Goal: Task Accomplishment & Management: Use online tool/utility

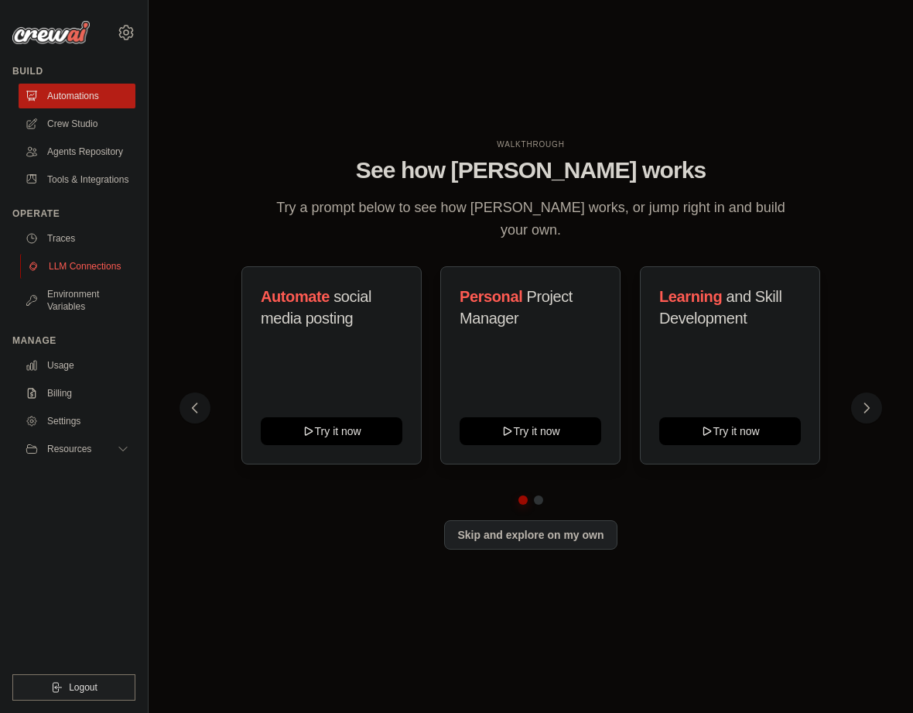
click at [57, 277] on link "LLM Connections" at bounding box center [78, 266] width 117 height 25
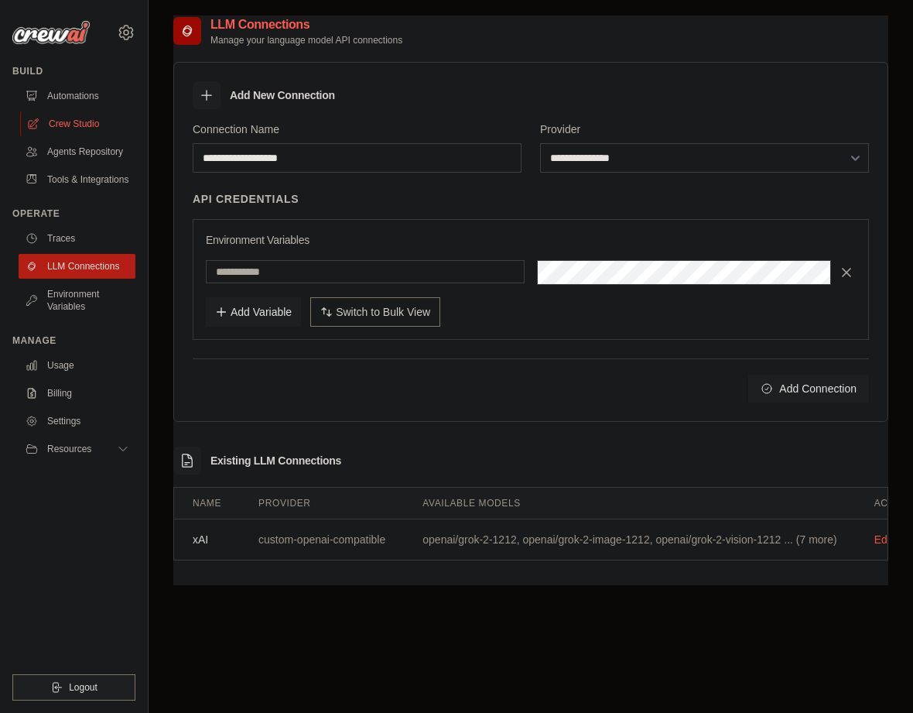
click at [84, 128] on link "Crew Studio" at bounding box center [78, 123] width 117 height 25
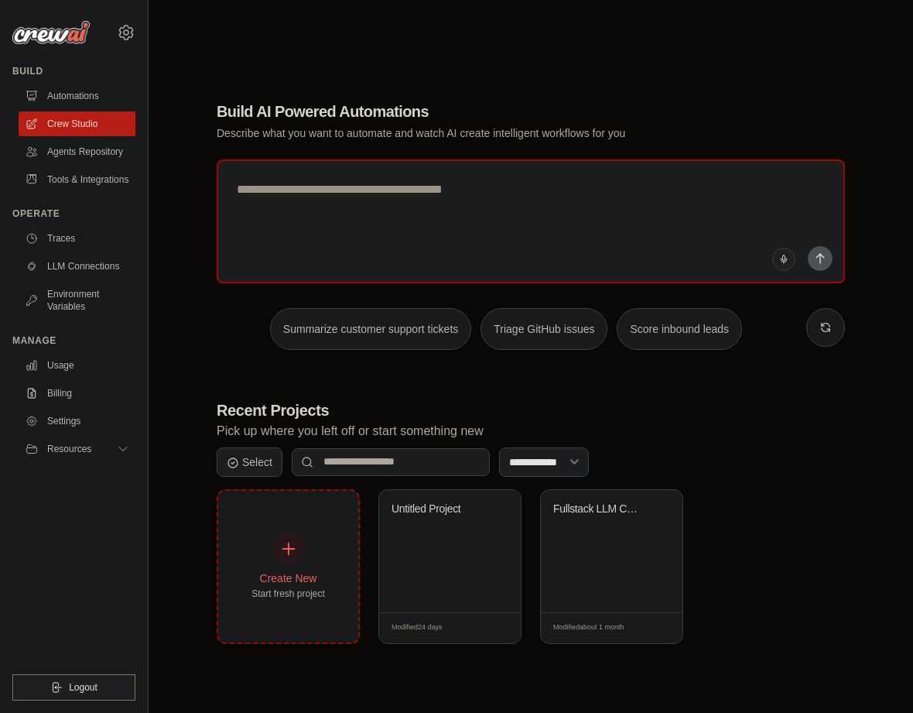
click at [331, 547] on div "Create New Start fresh project" at bounding box center [288, 567] width 140 height 152
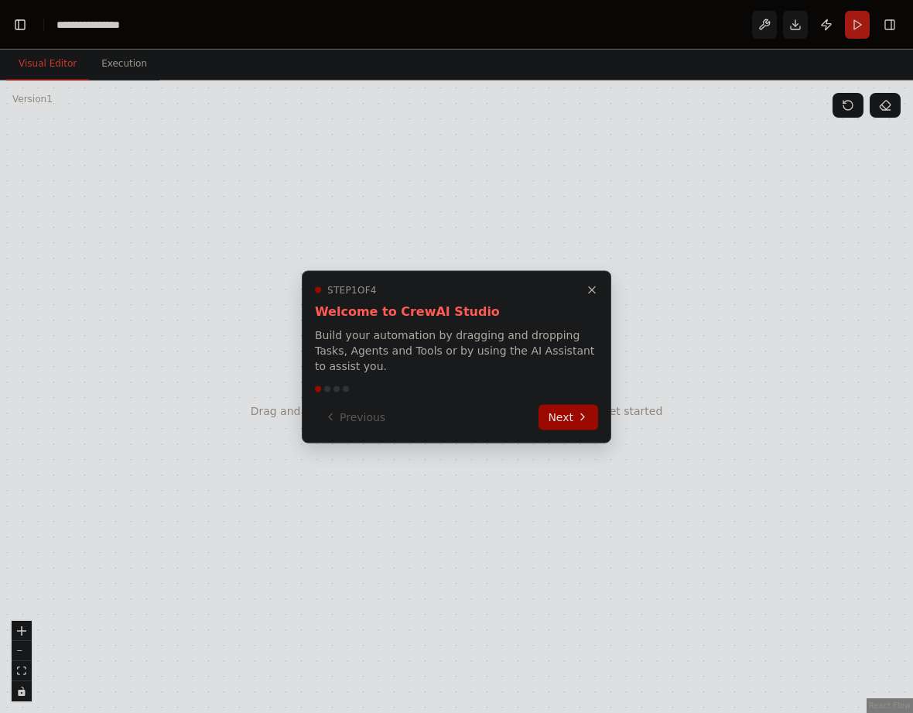
click at [567, 409] on button "Next" at bounding box center [569, 417] width 60 height 26
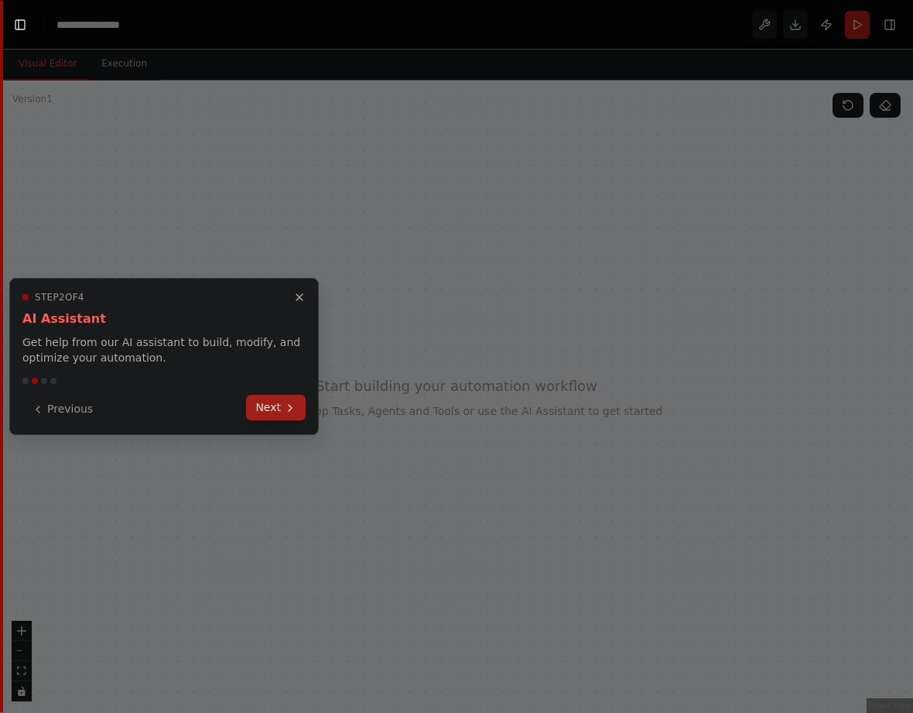
click at [283, 411] on button "Next" at bounding box center [276, 408] width 60 height 26
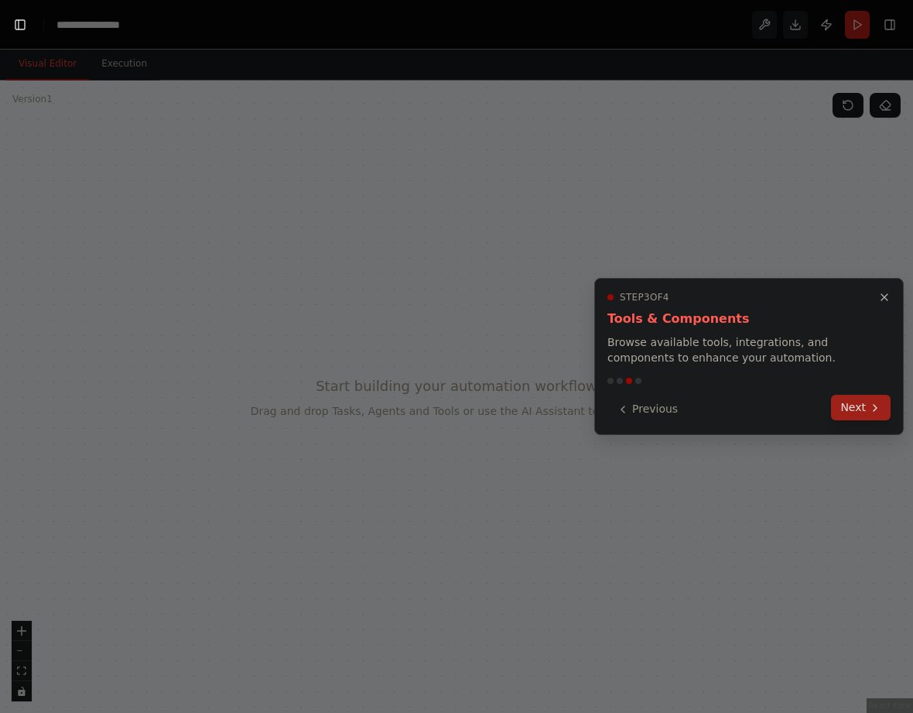
click at [870, 416] on button "Next" at bounding box center [861, 408] width 60 height 26
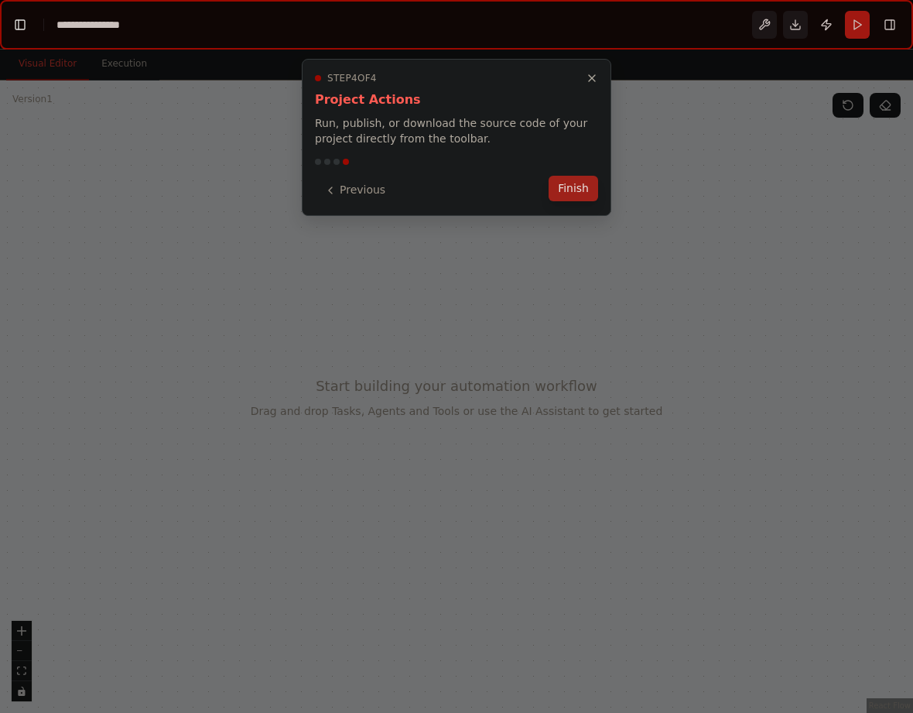
click at [574, 190] on button "Finish" at bounding box center [574, 189] width 50 height 26
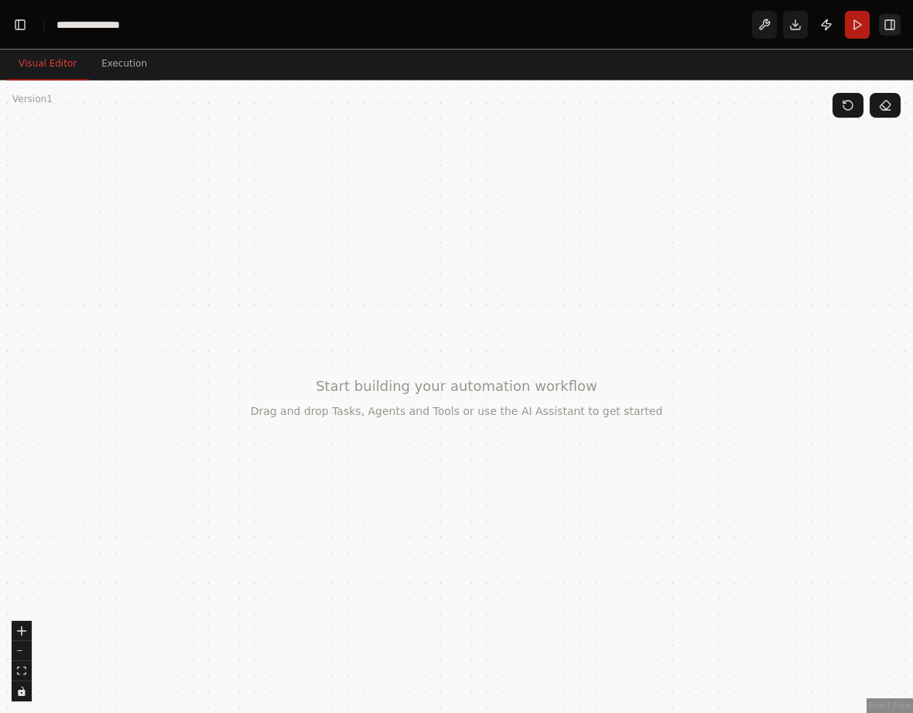
click at [899, 25] on button "Toggle Right Sidebar" at bounding box center [890, 25] width 22 height 22
click at [895, 27] on button "Toggle Right Sidebar" at bounding box center [890, 25] width 22 height 22
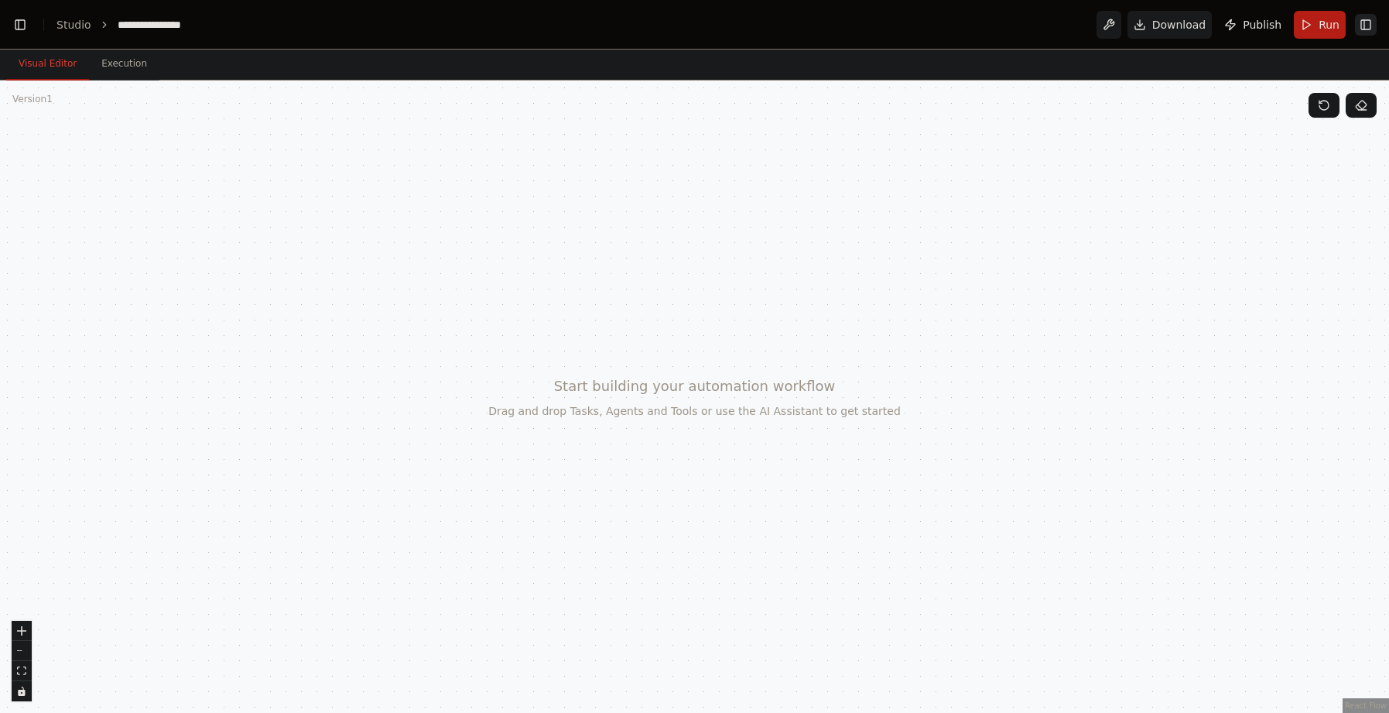
click at [913, 23] on button "Toggle Right Sidebar" at bounding box center [1366, 25] width 22 height 22
click at [20, 23] on button "Toggle Left Sidebar" at bounding box center [20, 25] width 22 height 22
click at [275, 115] on div at bounding box center [694, 397] width 1389 height 632
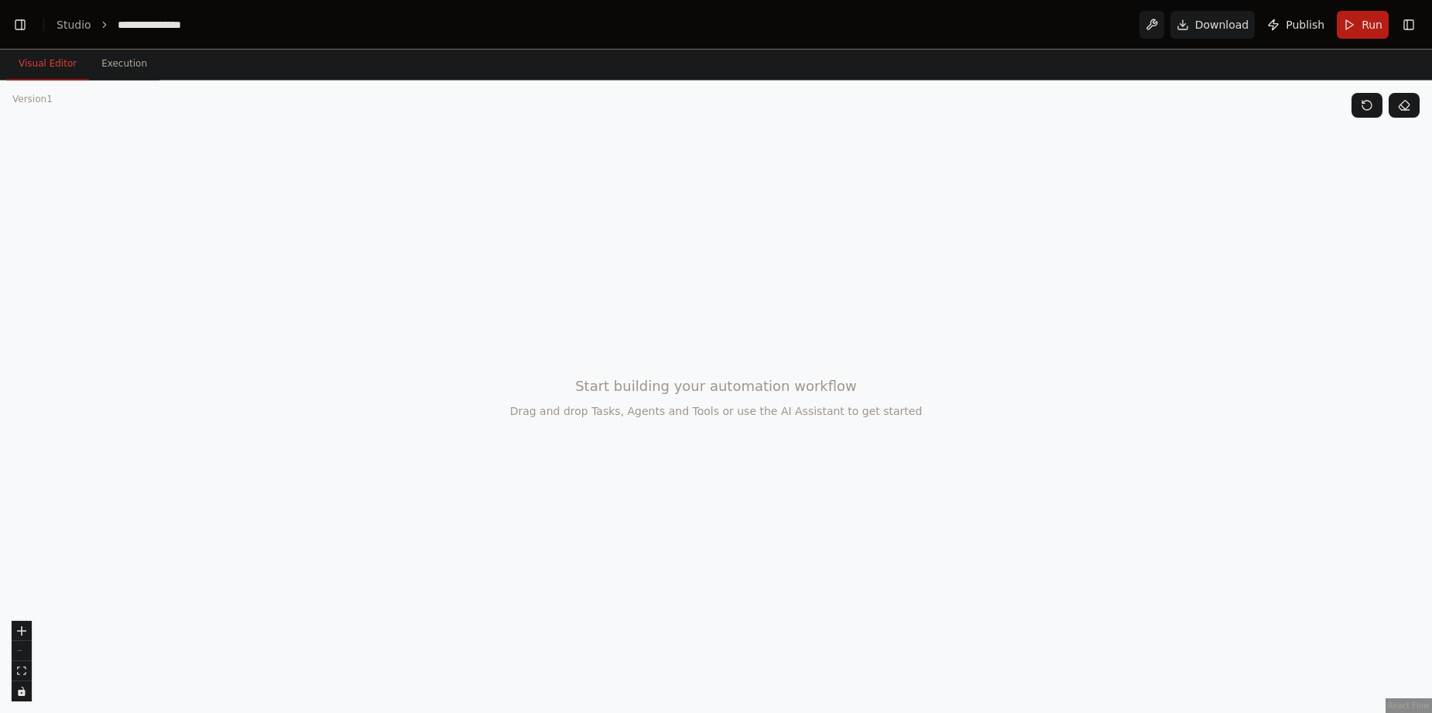
drag, startPoint x: 605, startPoint y: 338, endPoint x: 578, endPoint y: 316, distance: 34.7
click at [598, 329] on div at bounding box center [716, 397] width 1432 height 632
click at [486, 258] on div at bounding box center [716, 397] width 1432 height 632
click at [913, 98] on div at bounding box center [716, 397] width 1432 height 632
drag, startPoint x: 1067, startPoint y: 245, endPoint x: 1058, endPoint y: 245, distance: 8.5
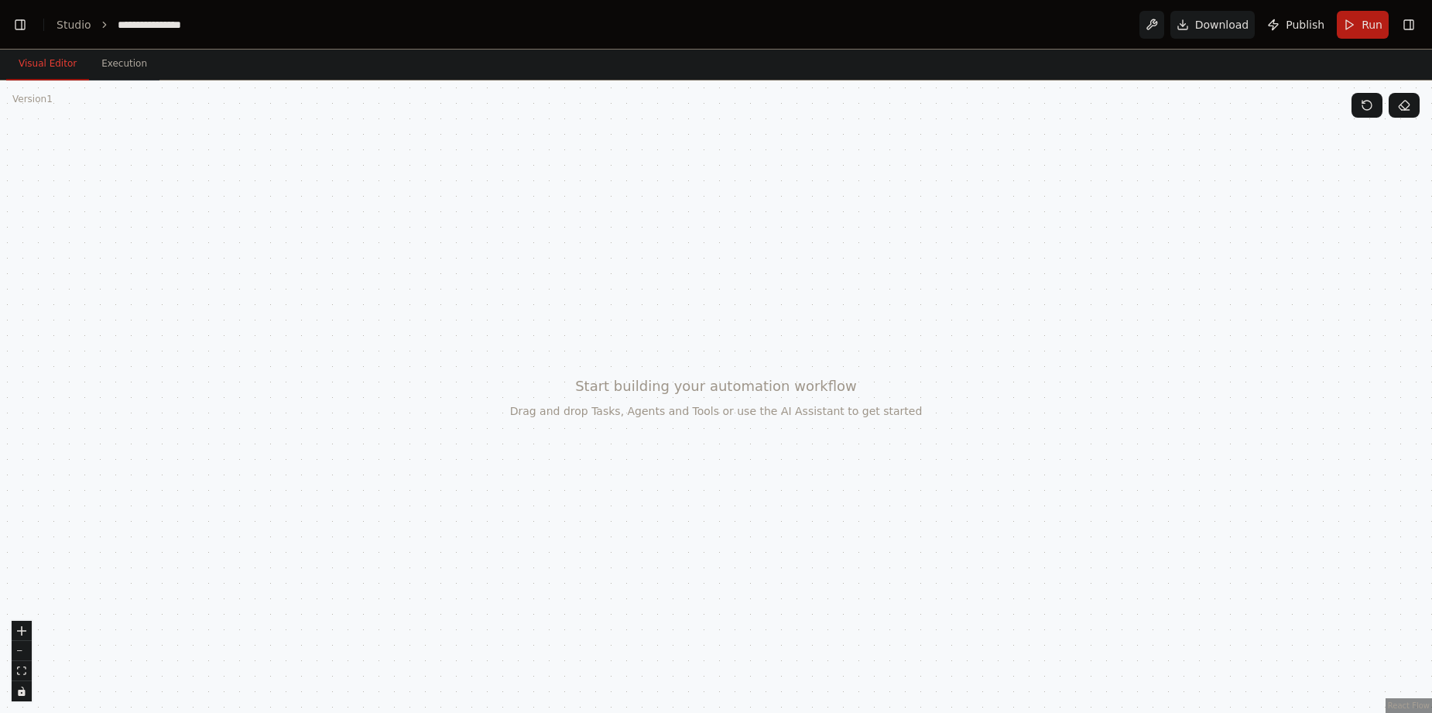
click at [1414, 28] on button "Toggle Right Sidebar" at bounding box center [1409, 25] width 22 height 22
click at [1160, 28] on button at bounding box center [1151, 25] width 25 height 28
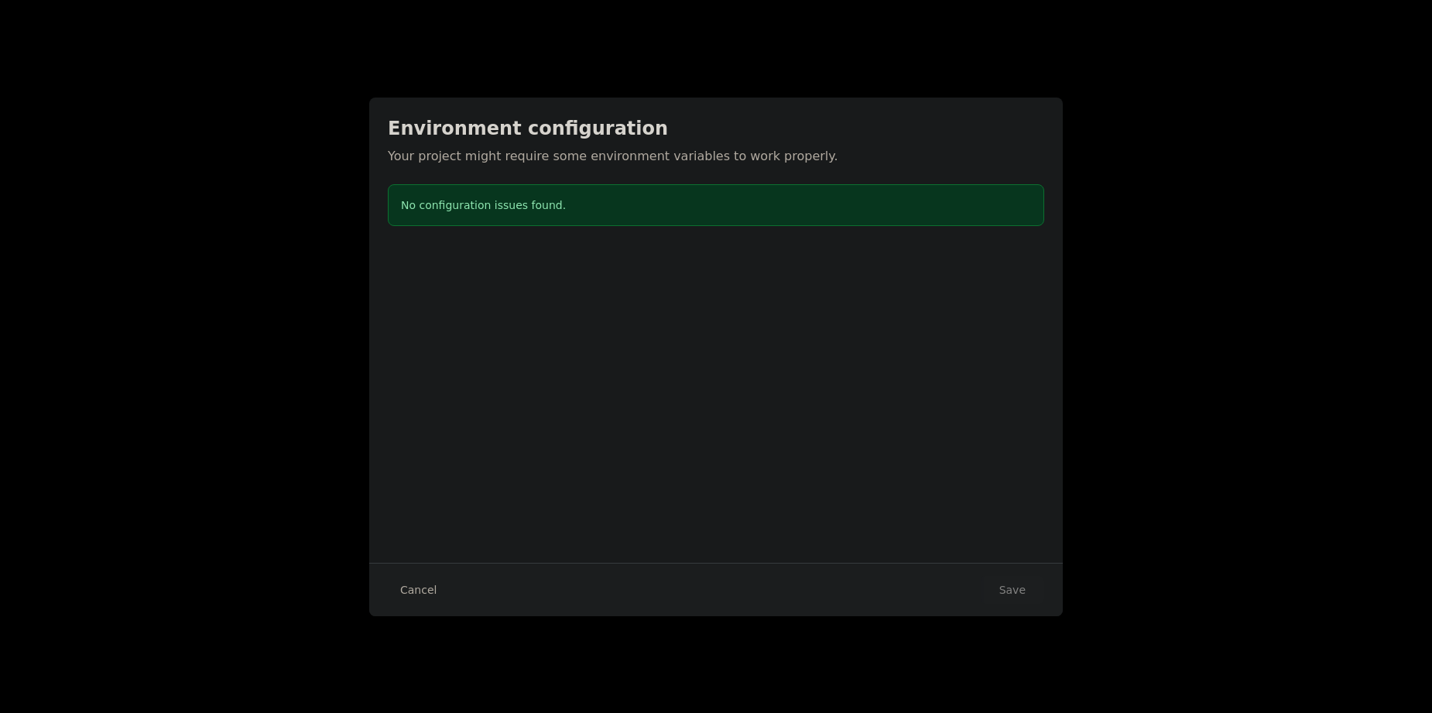
drag, startPoint x: 701, startPoint y: 198, endPoint x: 499, endPoint y: 311, distance: 231.5
click at [664, 239] on div at bounding box center [716, 397] width 1432 height 632
click at [399, 588] on button "Cancel" at bounding box center [418, 590] width 61 height 28
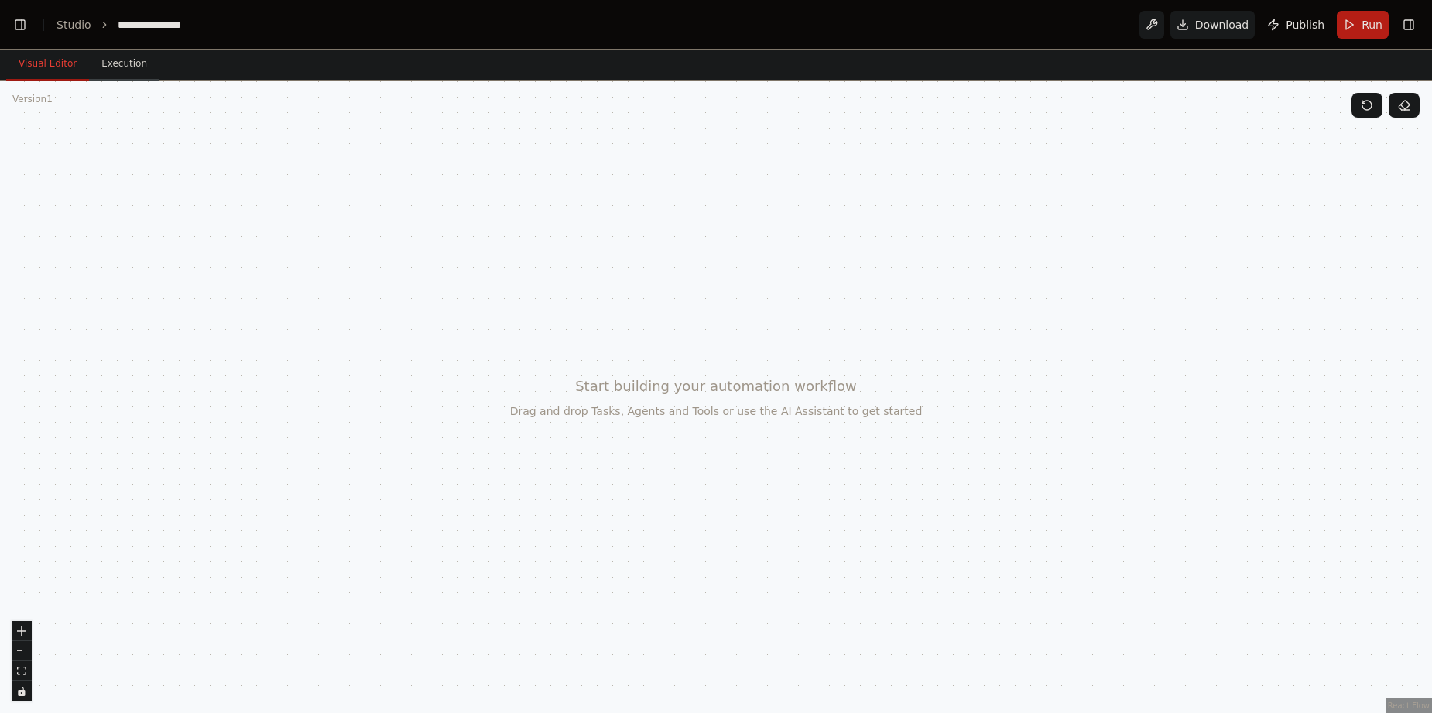
click at [104, 64] on button "Execution" at bounding box center [124, 64] width 70 height 33
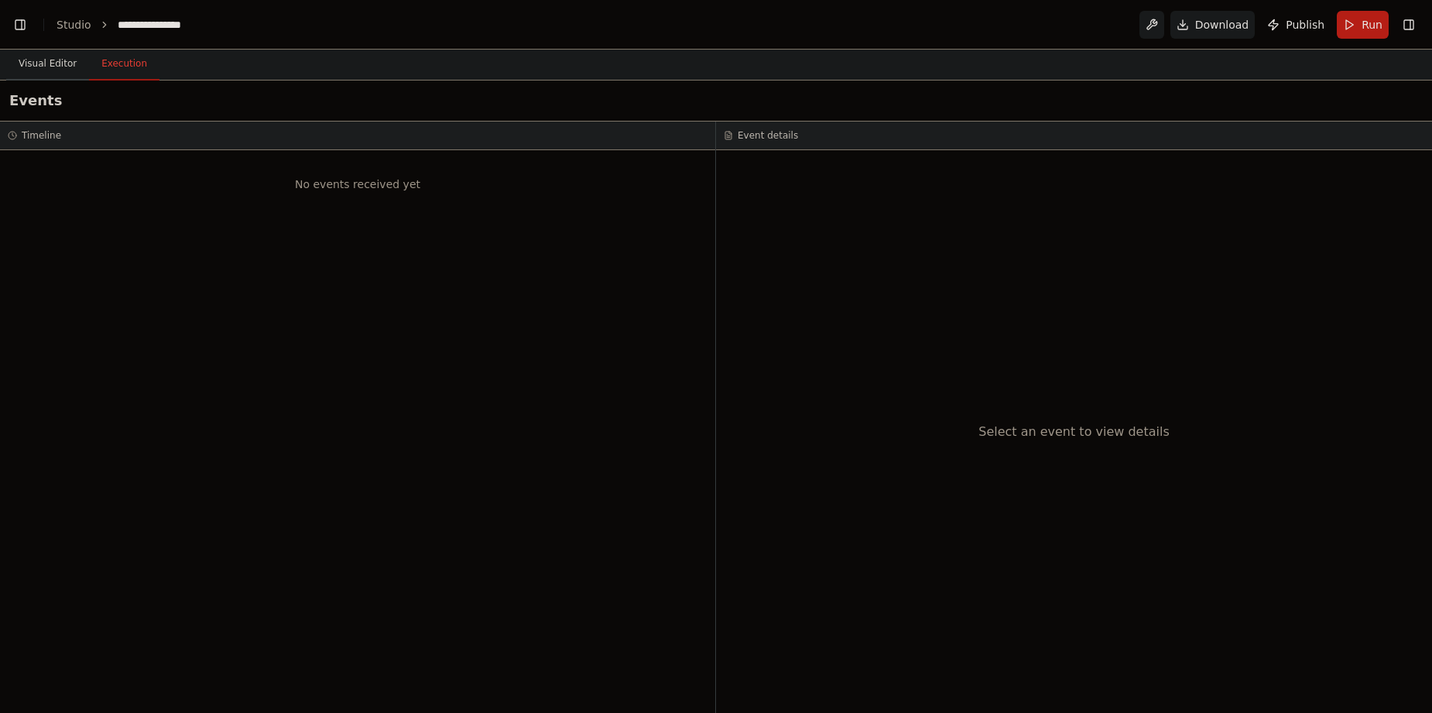
click at [21, 63] on button "Visual Editor" at bounding box center [47, 64] width 83 height 33
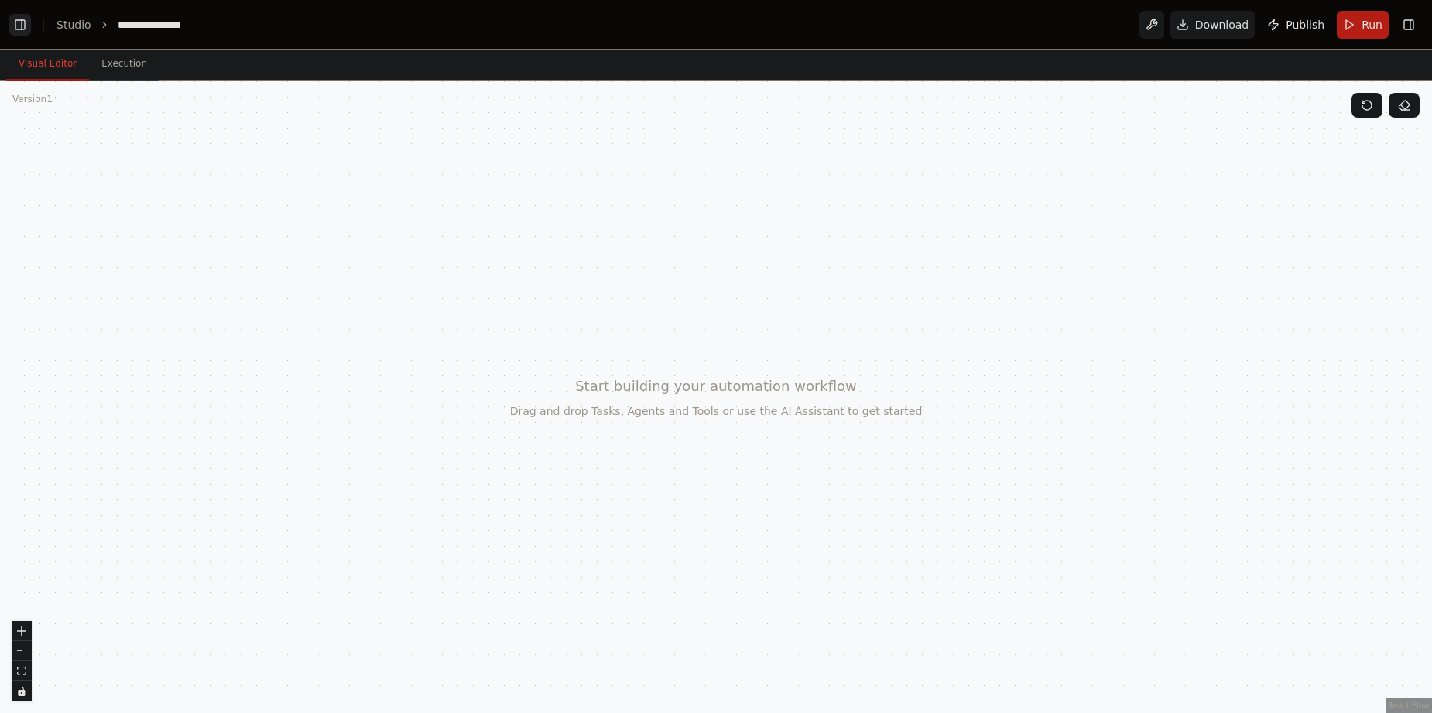
click at [27, 33] on button "Toggle Left Sidebar" at bounding box center [20, 25] width 22 height 22
click at [25, 29] on button "Toggle Left Sidebar" at bounding box center [20, 25] width 22 height 22
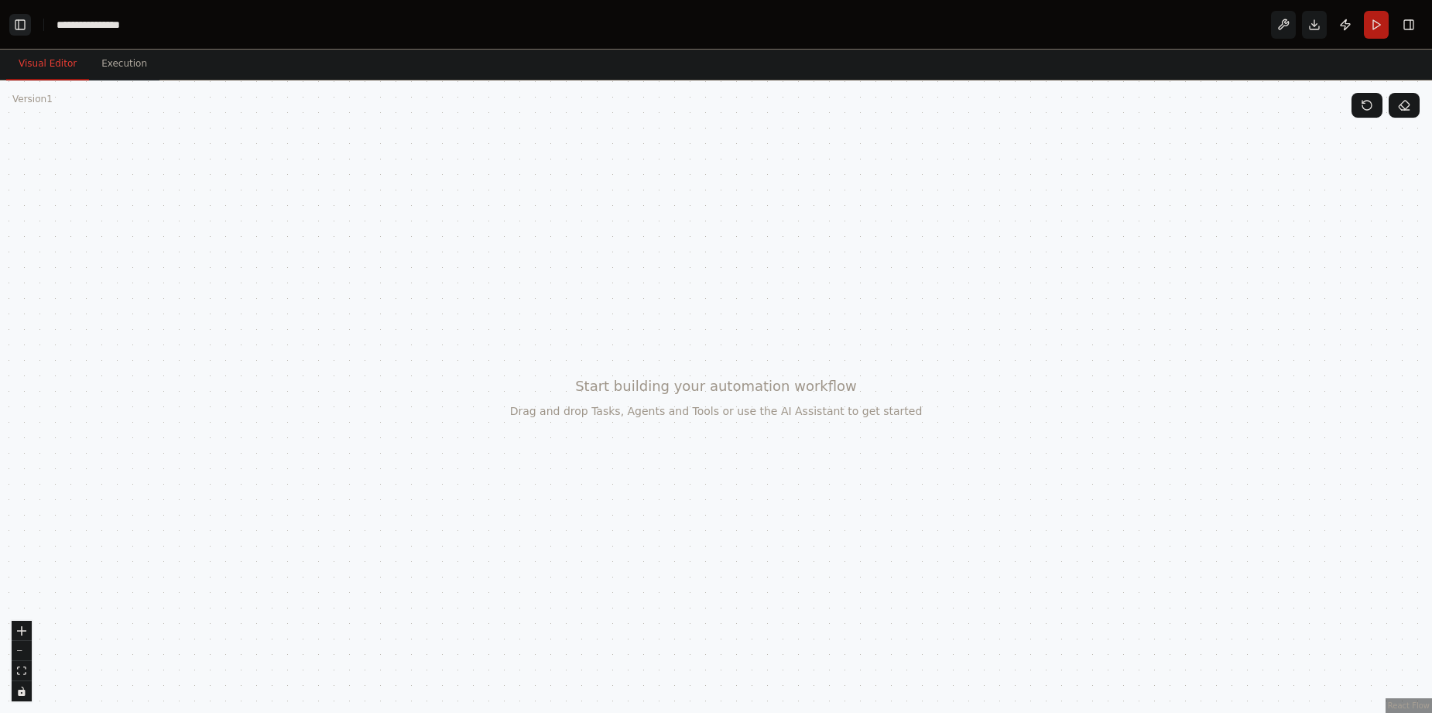
click at [25, 29] on button "Toggle Left Sidebar" at bounding box center [20, 25] width 22 height 22
drag, startPoint x: 1237, startPoint y: 221, endPoint x: 1222, endPoint y: 86, distance: 135.5
click at [1156, 33] on button at bounding box center [1151, 25] width 25 height 28
drag, startPoint x: 1006, startPoint y: 234, endPoint x: 994, endPoint y: 243, distance: 14.9
click at [1004, 236] on div at bounding box center [716, 397] width 1432 height 632
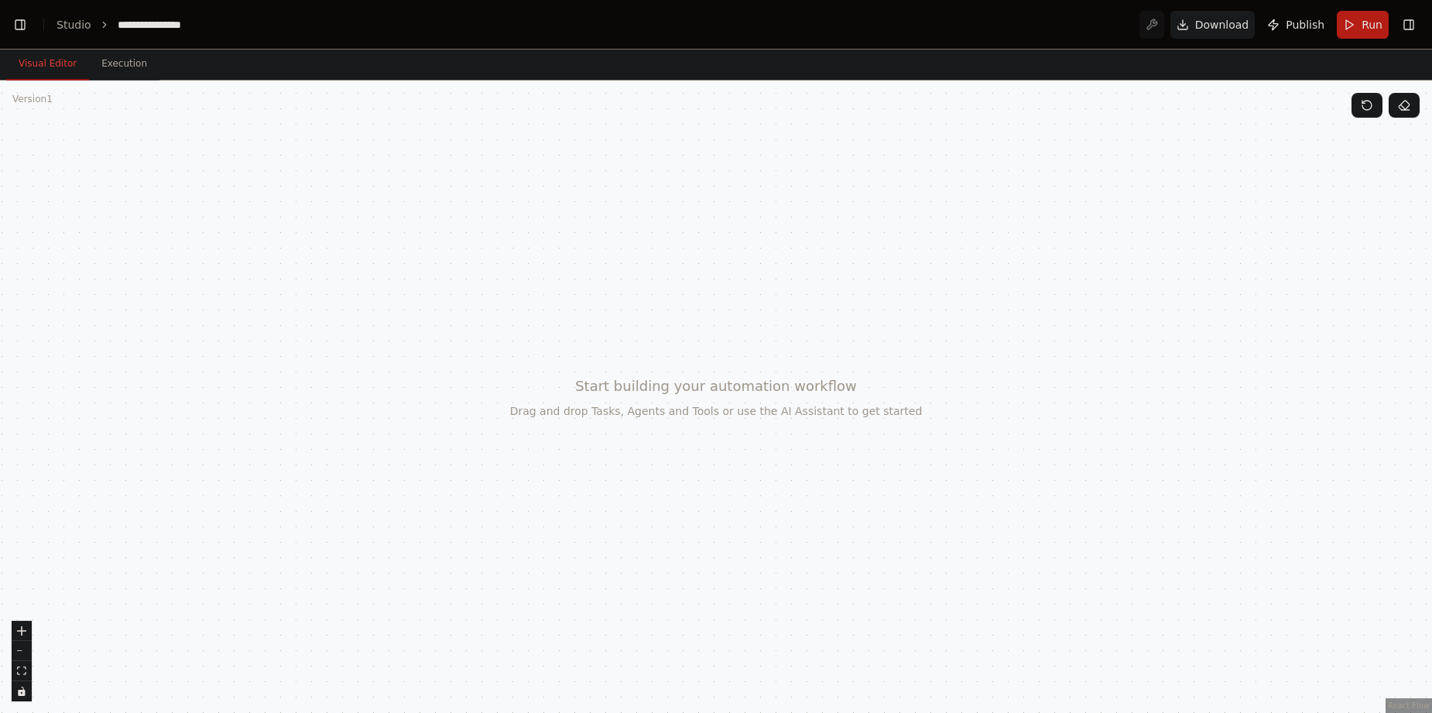
drag, startPoint x: 994, startPoint y: 243, endPoint x: 936, endPoint y: 290, distance: 74.8
click at [965, 276] on div at bounding box center [716, 397] width 1432 height 632
drag, startPoint x: 936, startPoint y: 290, endPoint x: 927, endPoint y: 293, distance: 8.8
click at [935, 290] on div at bounding box center [716, 397] width 1432 height 632
drag, startPoint x: 927, startPoint y: 293, endPoint x: 902, endPoint y: 293, distance: 25.6
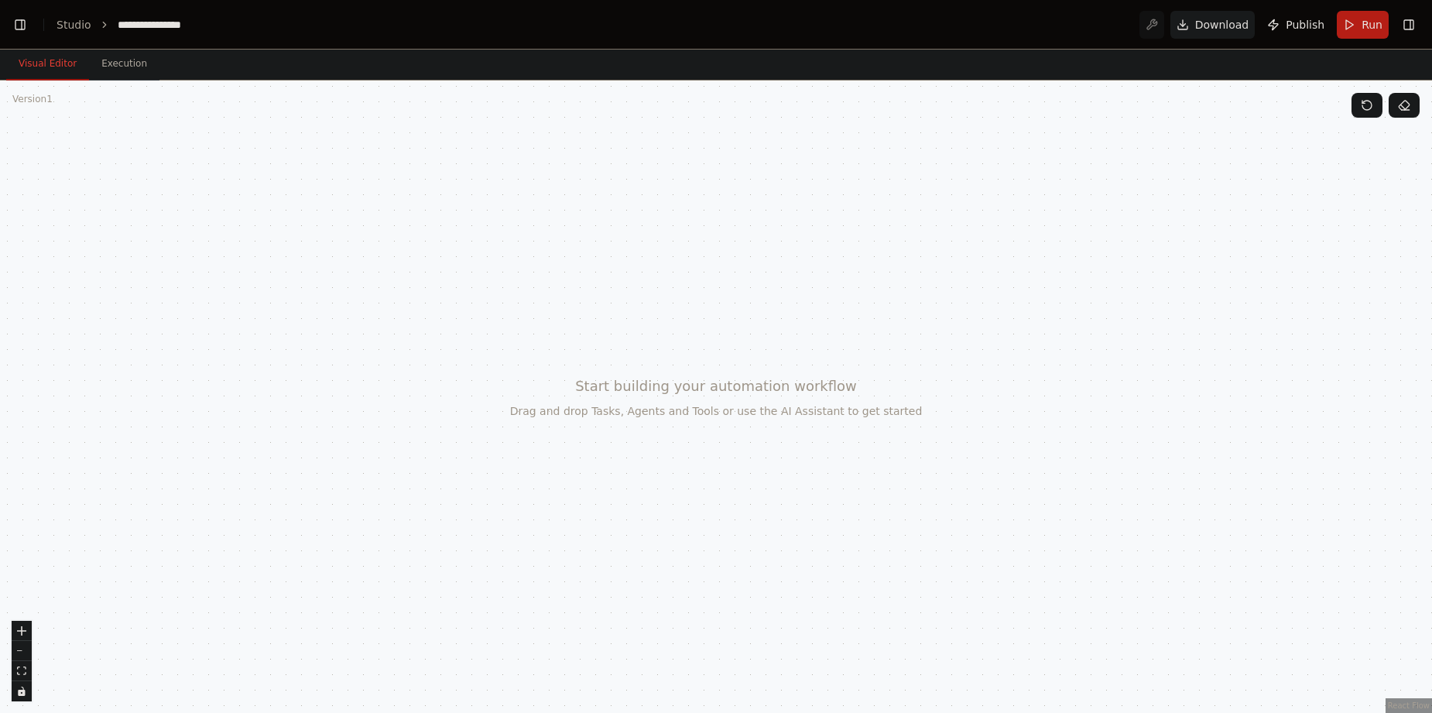
click at [923, 294] on div at bounding box center [716, 397] width 1432 height 632
drag, startPoint x: 902, startPoint y: 293, endPoint x: 224, endPoint y: 226, distance: 681.4
click at [386, 256] on div at bounding box center [716, 397] width 1432 height 632
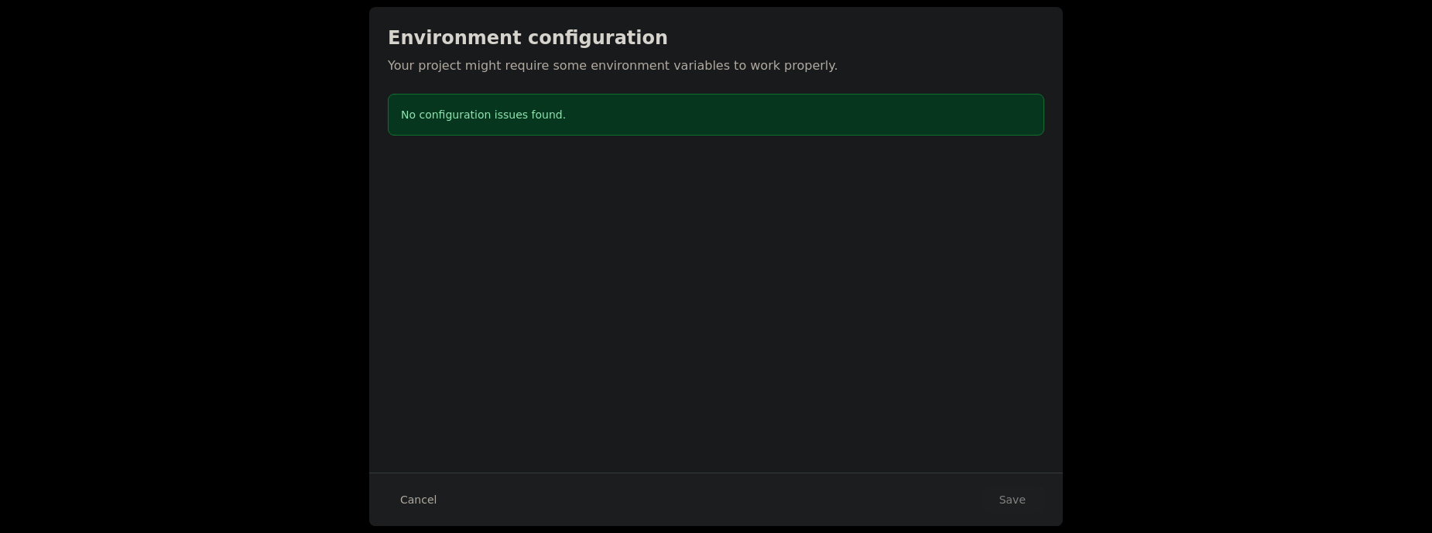
click at [317, 236] on div "Environment configuration Your project might require some environment variables…" at bounding box center [716, 266] width 1432 height 533
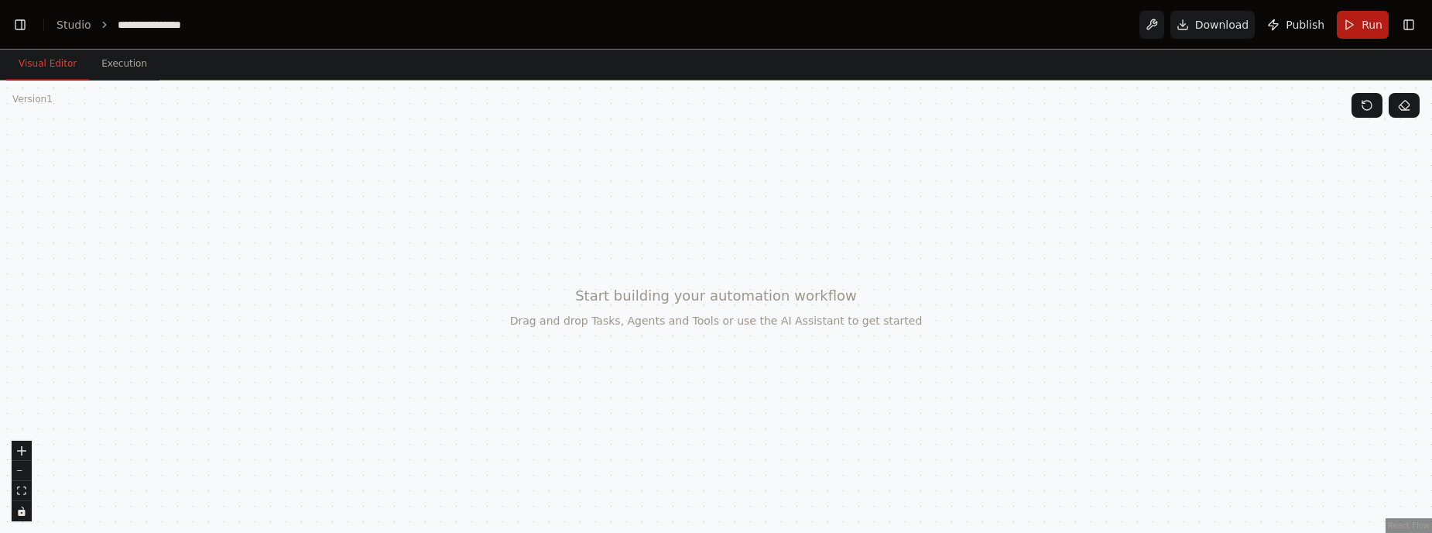
click at [1402, 25] on button "Toggle Right Sidebar" at bounding box center [1409, 25] width 22 height 22
click at [969, 279] on div at bounding box center [716, 307] width 1432 height 452
click at [1413, 23] on button "Toggle Right Sidebar" at bounding box center [1409, 25] width 22 height 22
